Goal: Task Accomplishment & Management: Manage account settings

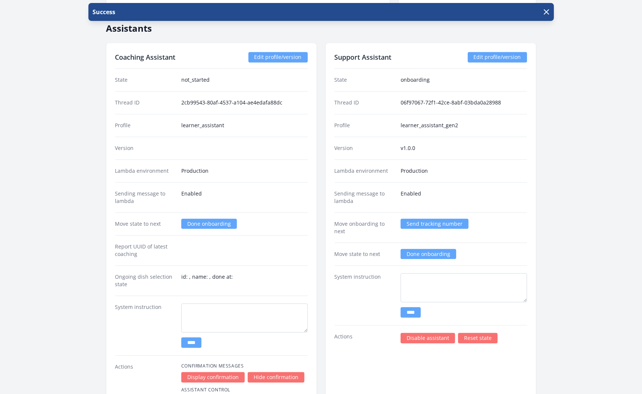
scroll to position [1038, 0]
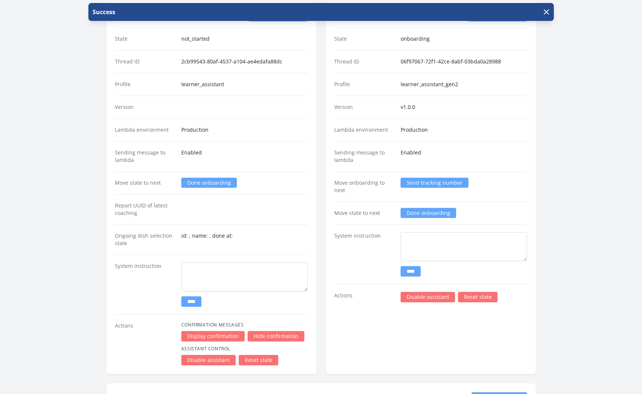
click at [476, 292] on link "Reset state" at bounding box center [478, 297] width 40 height 10
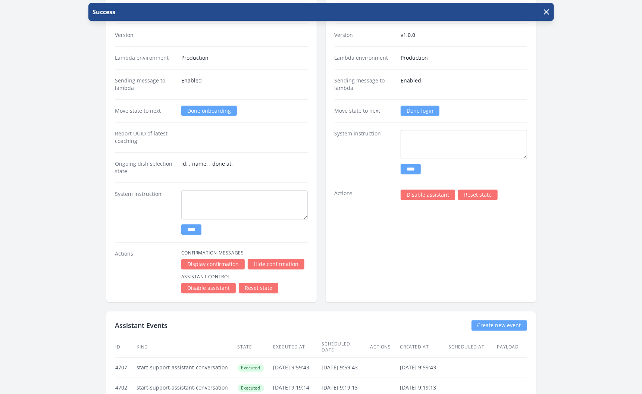
scroll to position [1111, 0]
click at [412, 105] on link "Done login" at bounding box center [420, 110] width 39 height 10
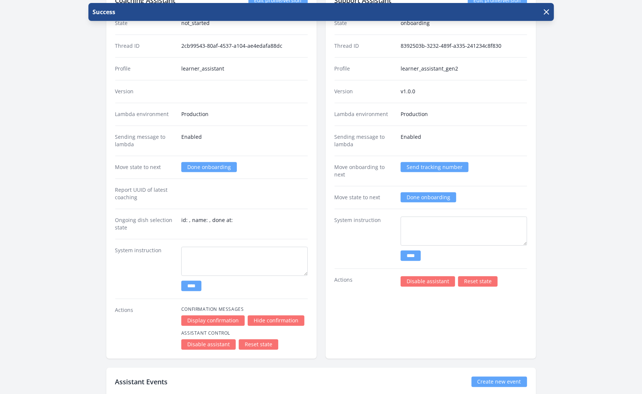
scroll to position [1055, 0]
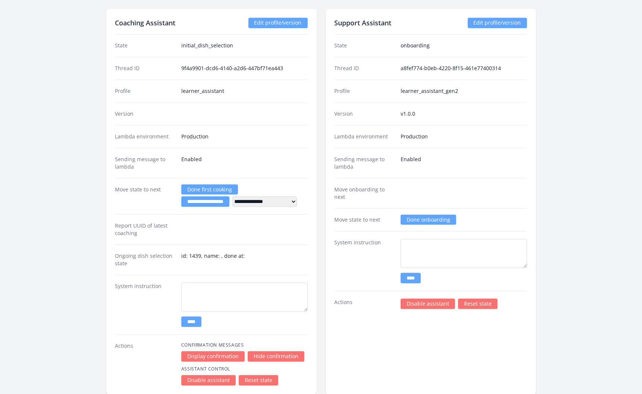
scroll to position [1128, 0]
click at [427, 214] on link "Done onboarding" at bounding box center [429, 219] width 56 height 10
